Goal: Find specific fact: Find specific fact

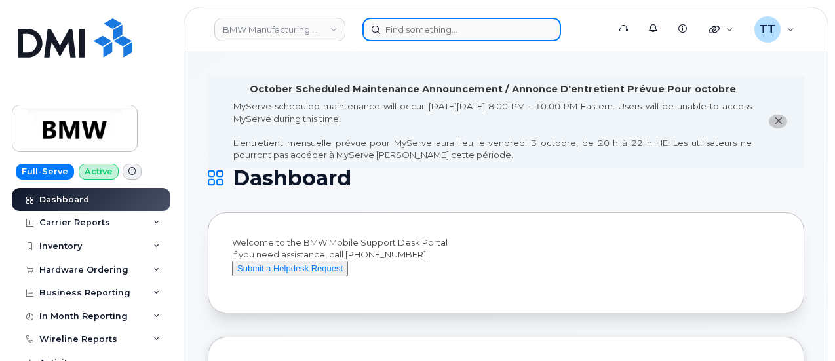
click at [412, 31] on input at bounding box center [461, 30] width 199 height 24
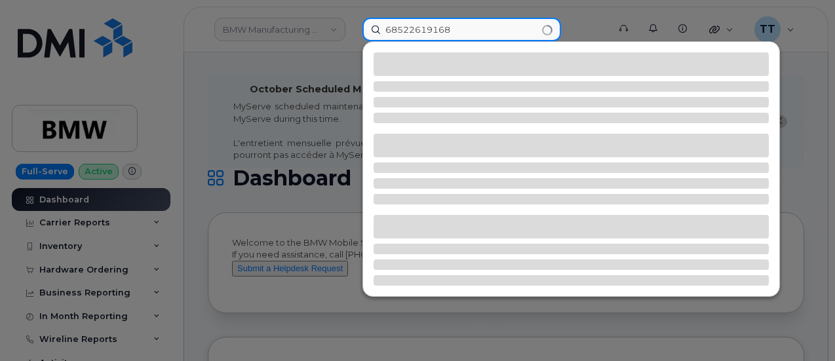
click at [400, 28] on input "68522619168" at bounding box center [461, 30] width 199 height 24
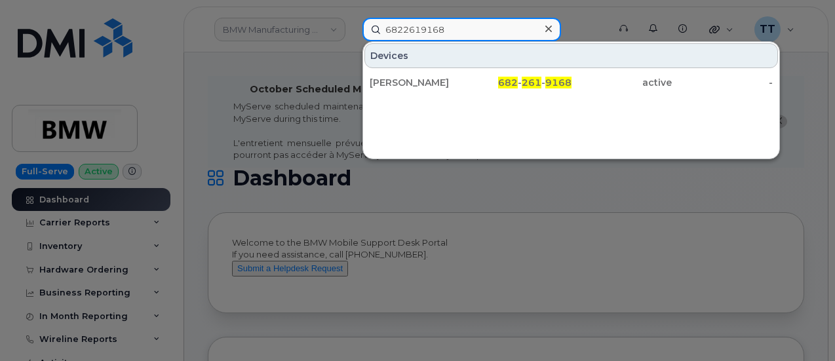
click at [410, 29] on input "6822619168" at bounding box center [461, 30] width 199 height 24
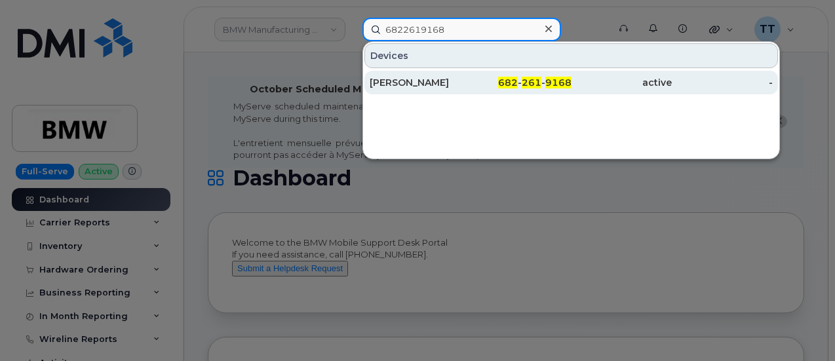
type input "6822619168"
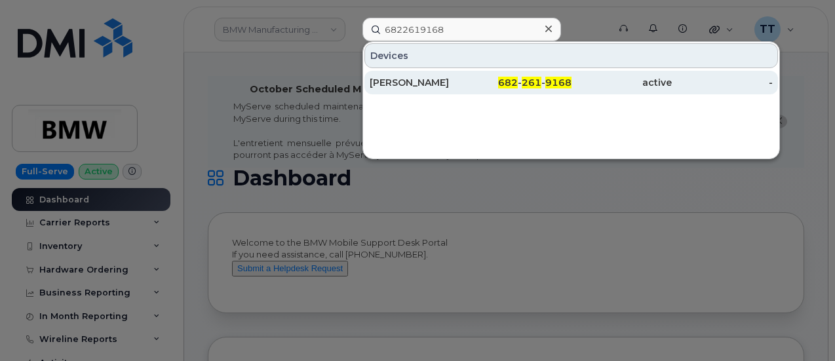
click at [429, 79] on div "[PERSON_NAME]" at bounding box center [420, 82] width 101 height 13
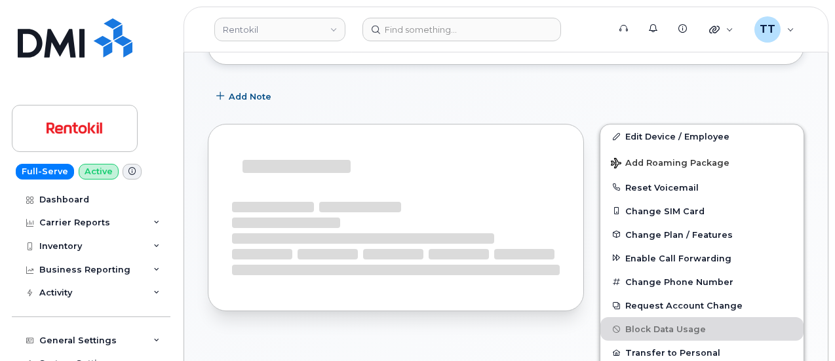
scroll to position [277, 0]
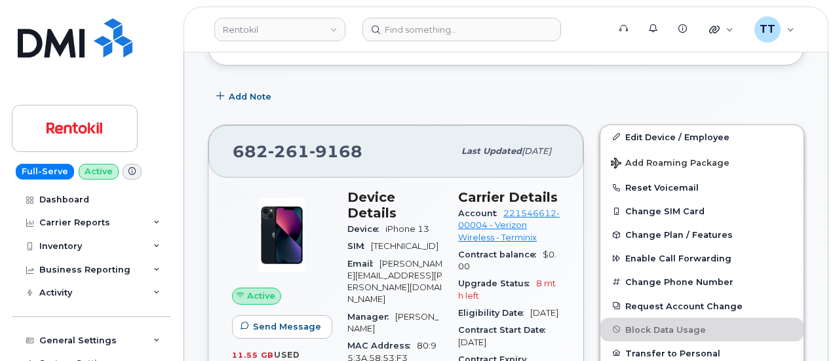
click at [263, 147] on span "682 261 9168" at bounding box center [298, 152] width 130 height 20
copy span "682 261 9168"
click at [324, 153] on span "9168" at bounding box center [335, 152] width 53 height 20
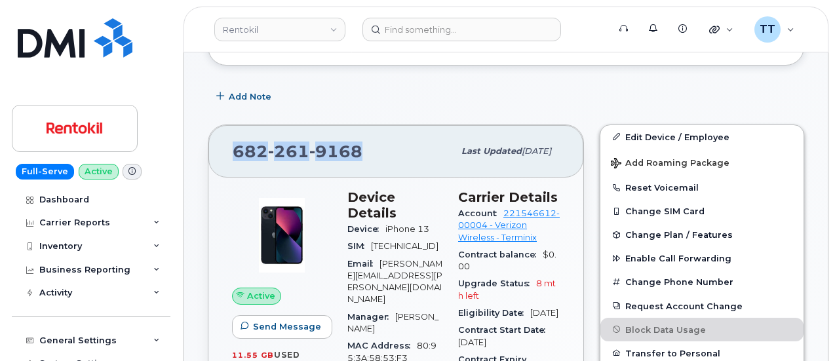
click at [324, 153] on span "9168" at bounding box center [335, 152] width 53 height 20
click at [375, 146] on div "682 261 9168" at bounding box center [343, 152] width 221 height 28
click at [302, 149] on span "261" at bounding box center [288, 152] width 41 height 20
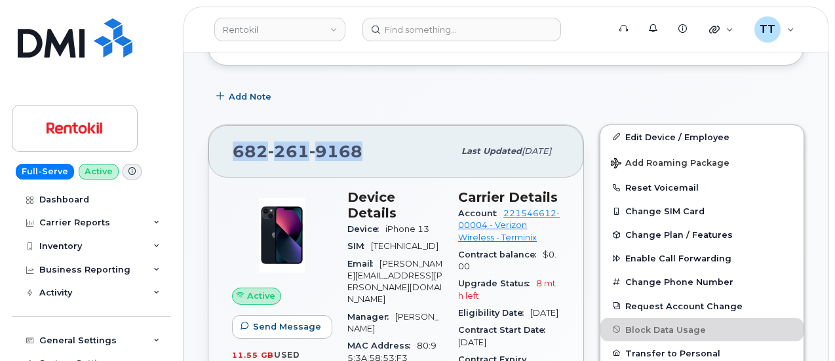
click at [302, 149] on span "261" at bounding box center [288, 152] width 41 height 20
copy span "682 261 9168"
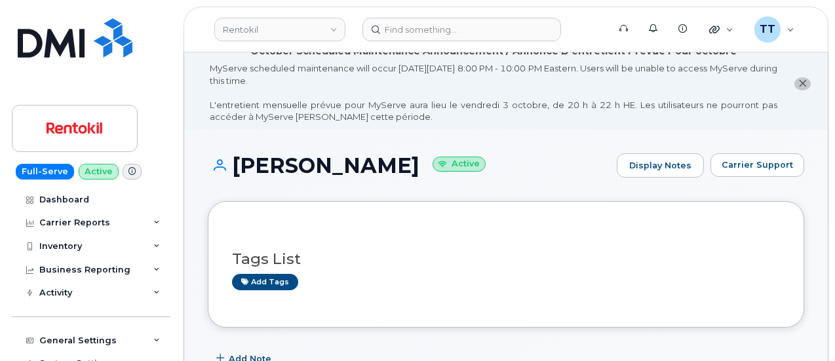
scroll to position [14, 0]
click at [296, 164] on h1 "DONOVAN KEETON Active" at bounding box center [409, 165] width 402 height 23
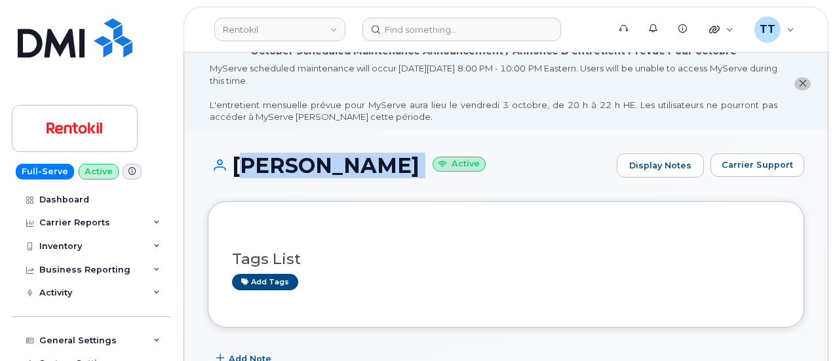
click at [296, 164] on h1 "DONOVAN KEETON Active" at bounding box center [409, 165] width 402 height 23
copy h1 "[PERSON_NAME]"
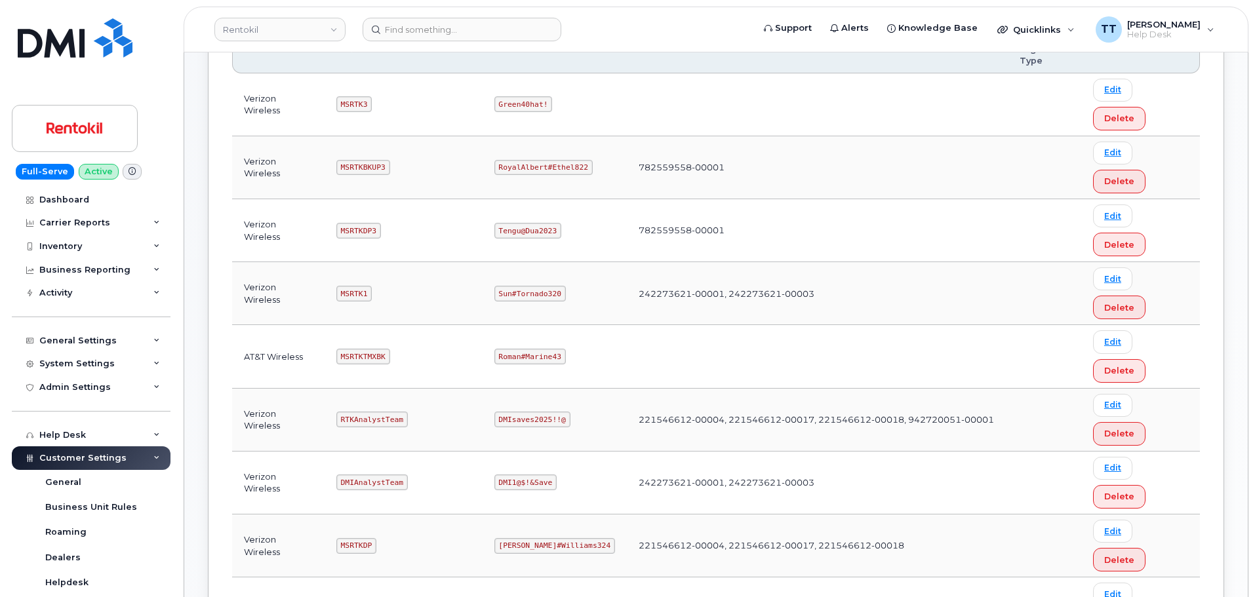
scroll to position [262, 0]
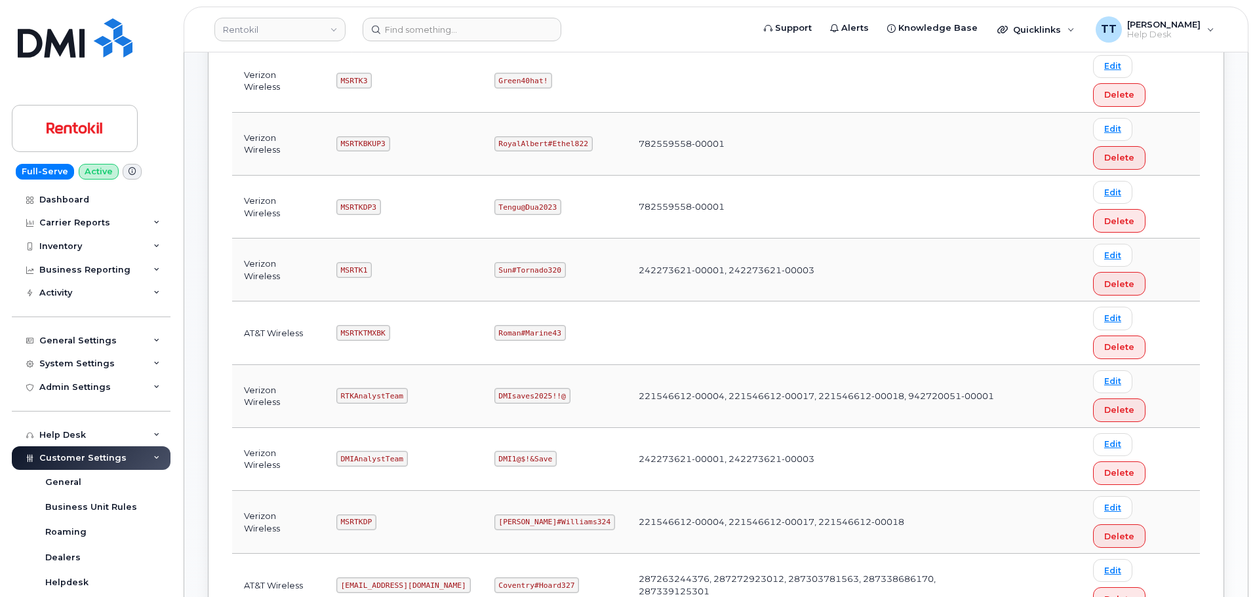
copy code "Maud#Earthquake203"
